Goal: Transaction & Acquisition: Purchase product/service

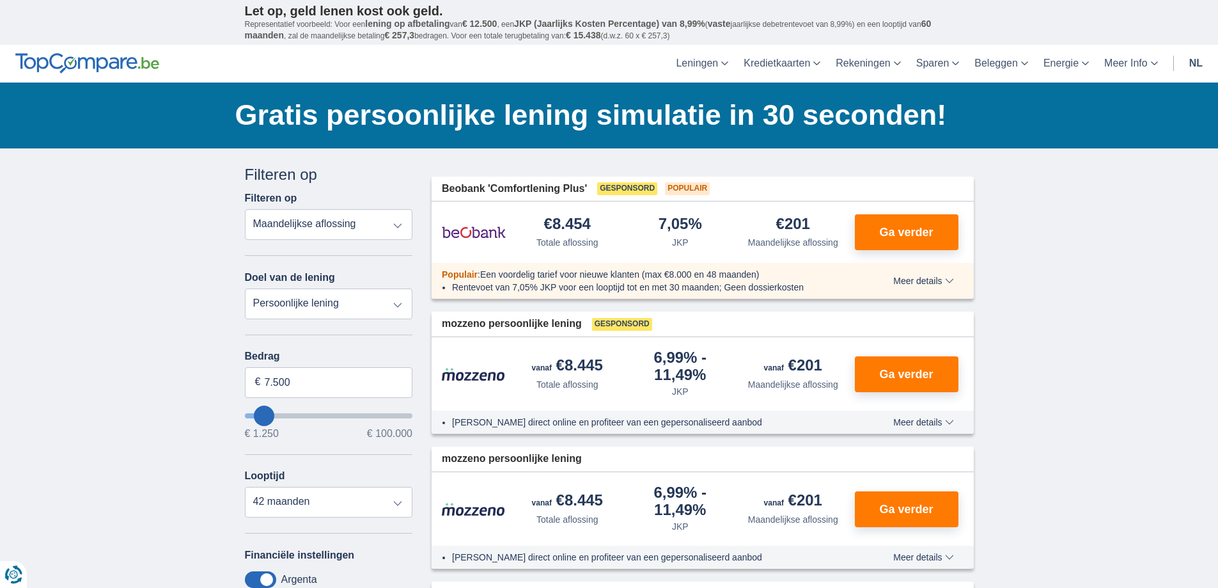
click at [384, 222] on select "Totale aflossing JKP Maandelijkse aflossing" at bounding box center [329, 224] width 168 height 31
click at [245, 209] on select "Totale aflossing JKP Maandelijkse aflossing" at bounding box center [329, 224] width 168 height 31
click at [270, 378] on input "7.500" at bounding box center [329, 382] width 168 height 31
type input "5.500"
type input "5250"
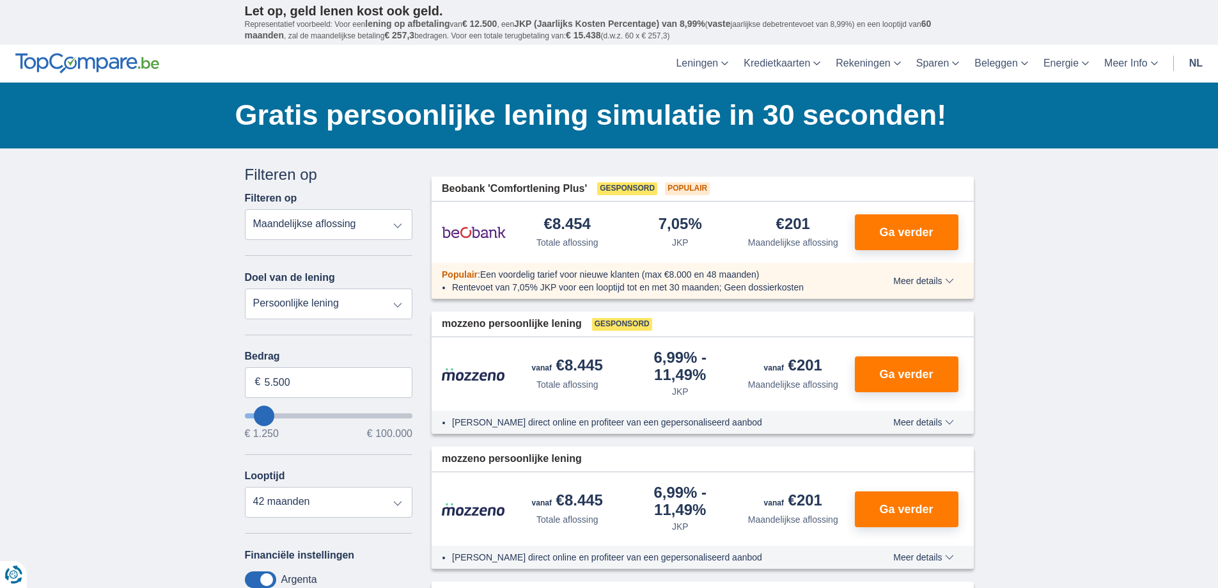
select select "36"
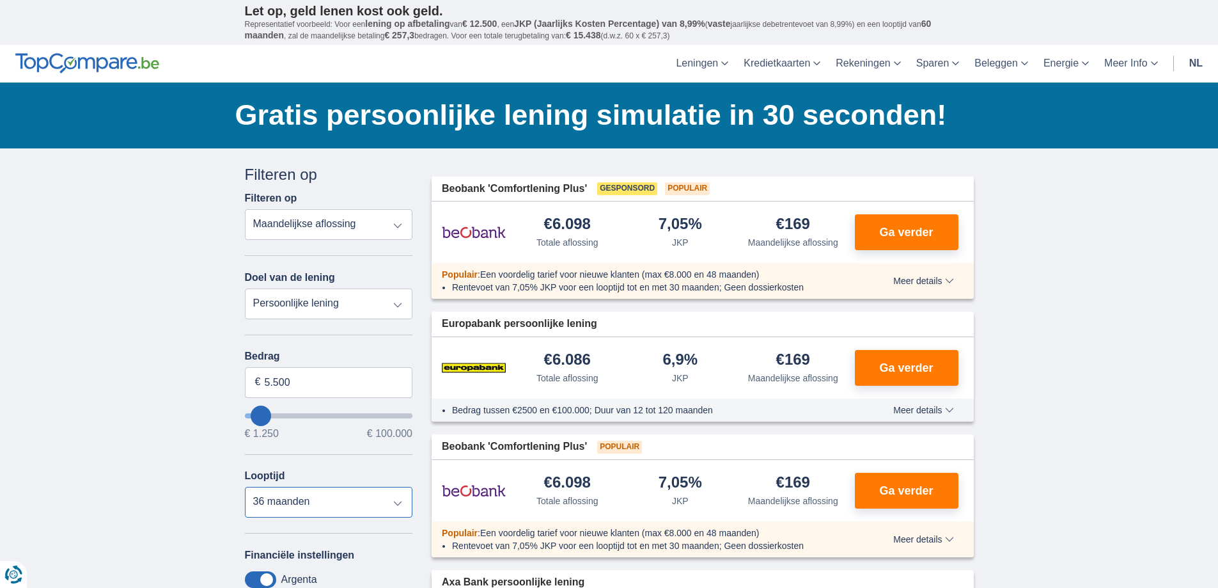
click at [341, 493] on select "12 maanden 18 maanden 24 maanden 30 maanden 36 maanden" at bounding box center [329, 502] width 168 height 31
click at [245, 487] on select "12 maanden 18 maanden 24 maanden 30 maanden 36 maanden" at bounding box center [329, 502] width 168 height 31
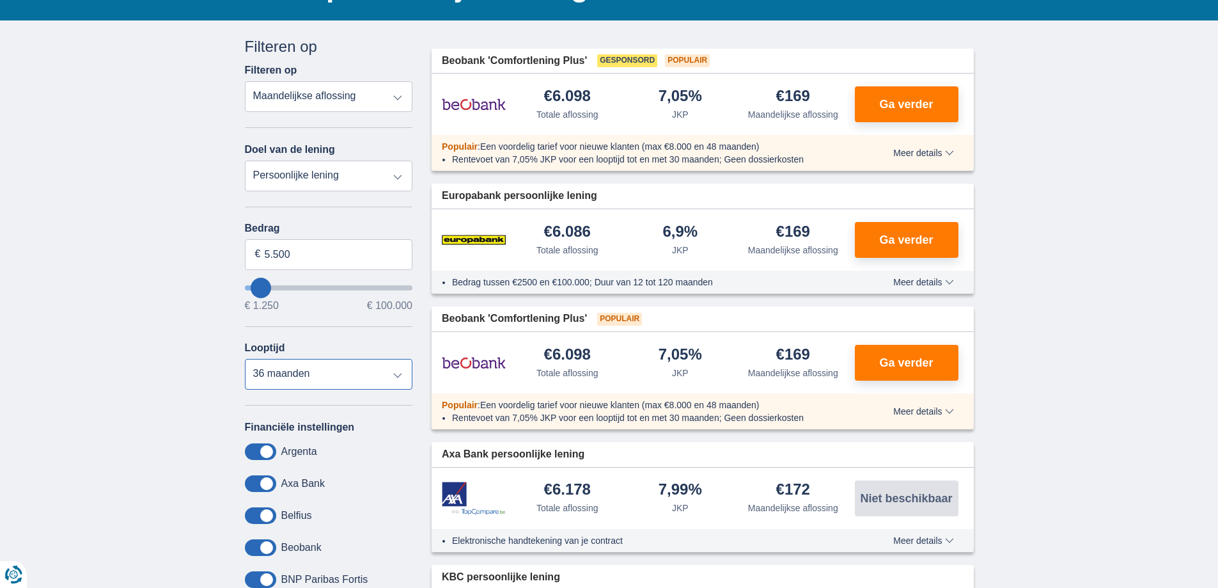
scroll to position [153, 0]
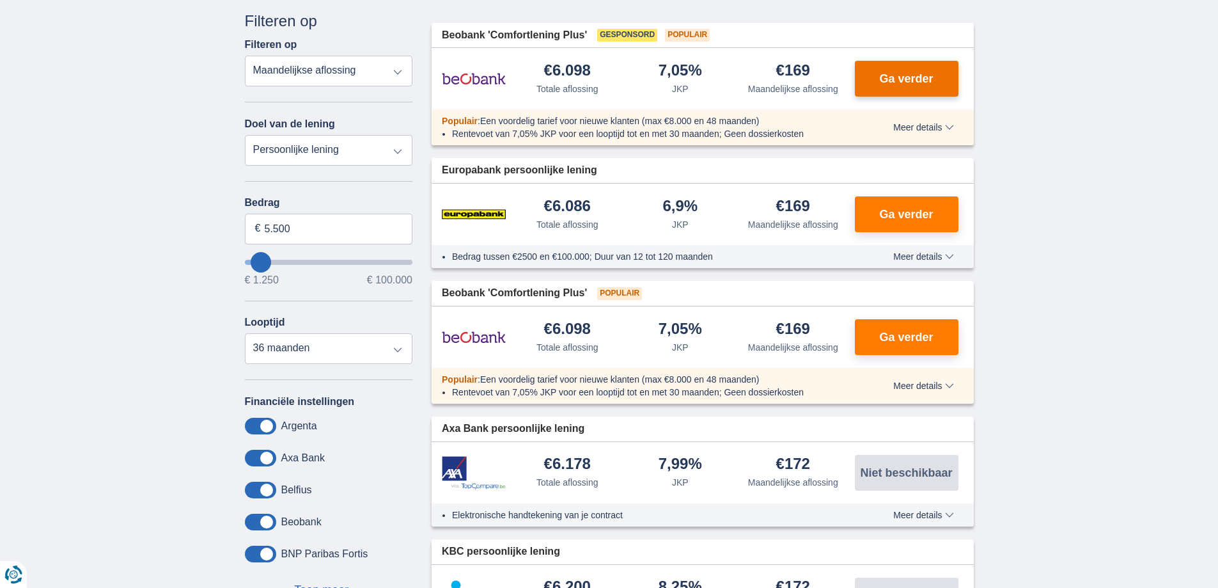
click at [908, 79] on span "Ga verder" at bounding box center [906, 79] width 54 height 12
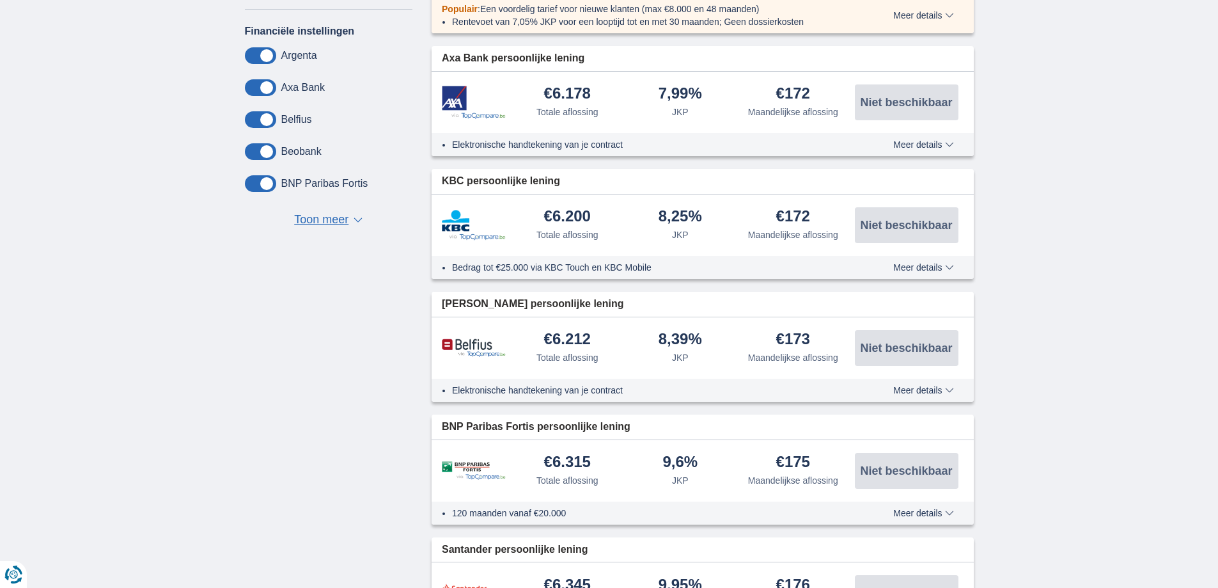
scroll to position [0, 0]
